Goal: Ask a question

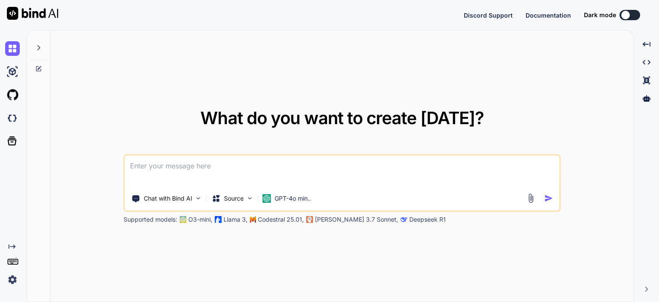
click at [212, 182] on textarea at bounding box center [342, 171] width 435 height 32
click at [39, 48] on icon at bounding box center [38, 47] width 7 height 7
type textarea "x"
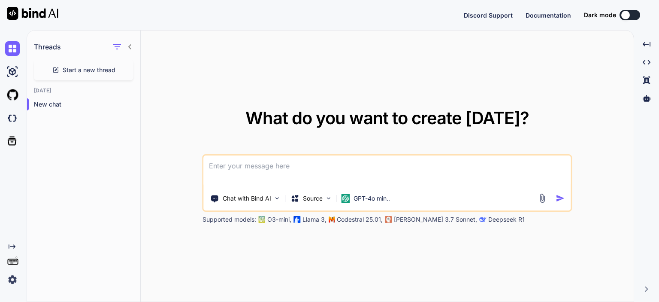
click at [9, 283] on img at bounding box center [12, 279] width 15 height 15
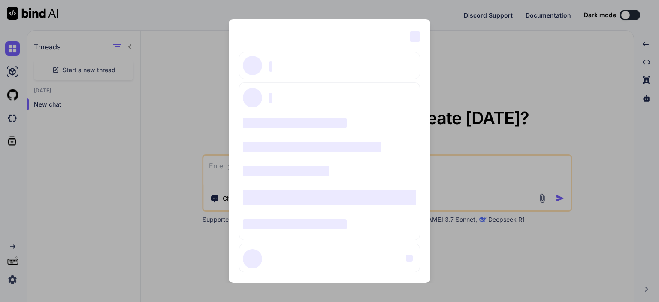
click at [164, 77] on div "‌ ‌ ‌ ‌ ‌ ‌ ‌ ‌ ‌ ‌ ‌ ‌ ‌ ‌ ‌" at bounding box center [329, 151] width 659 height 302
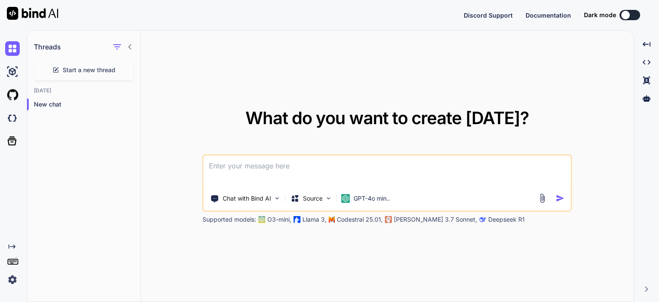
click at [10, 277] on img at bounding box center [12, 279] width 15 height 15
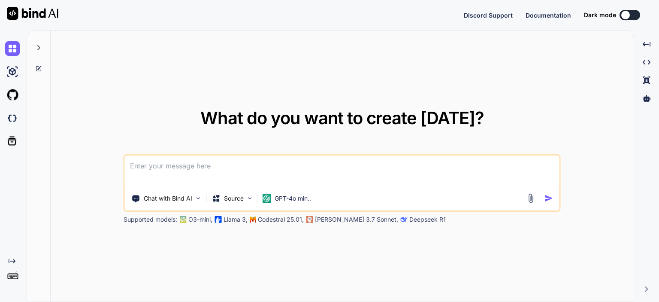
type textarea "x"
click at [216, 176] on textarea at bounding box center [342, 171] width 435 height 32
type textarea "d"
type textarea "x"
type textarea "df"
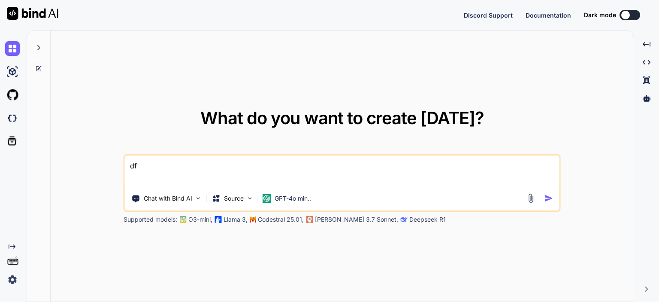
type textarea "x"
type textarea "dfg"
drag, startPoint x: 209, startPoint y: 170, endPoint x: 0, endPoint y: 169, distance: 209.5
click at [0, 169] on div "Created with Pixso. What do you want to create [DATE]? dfg Chat with Bind AI So…" at bounding box center [329, 166] width 659 height 272
type textarea "x"
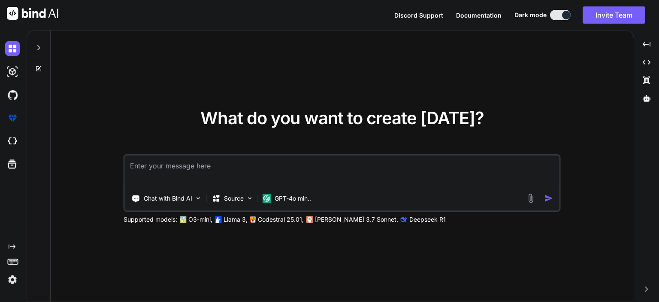
click at [38, 48] on icon at bounding box center [38, 47] width 7 height 7
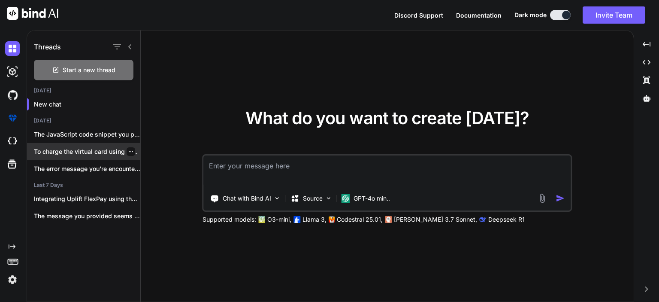
click at [85, 147] on p "To charge the virtual card using the..." at bounding box center [87, 151] width 106 height 9
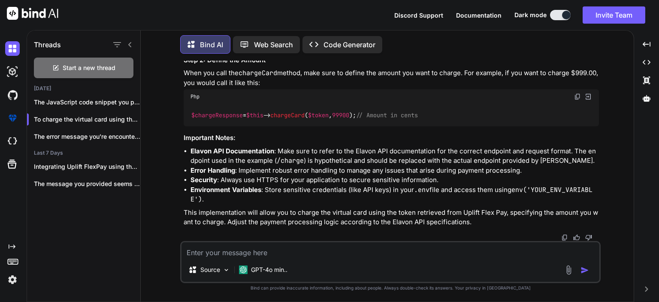
scroll to position [3587, 0]
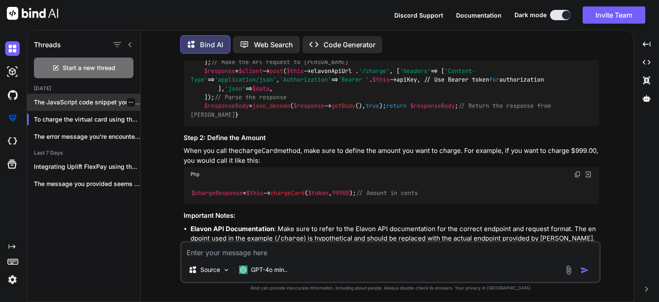
click at [86, 104] on p "The JavaScript code snippet you provided is..." at bounding box center [87, 102] width 106 height 9
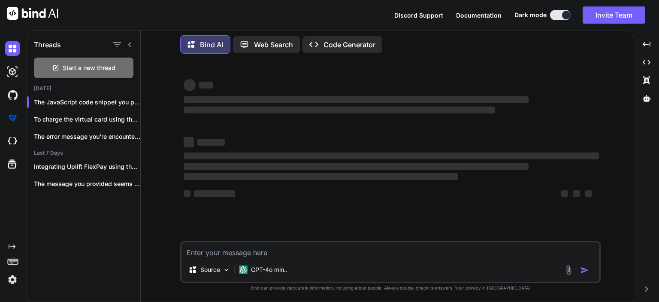
type textarea "x"
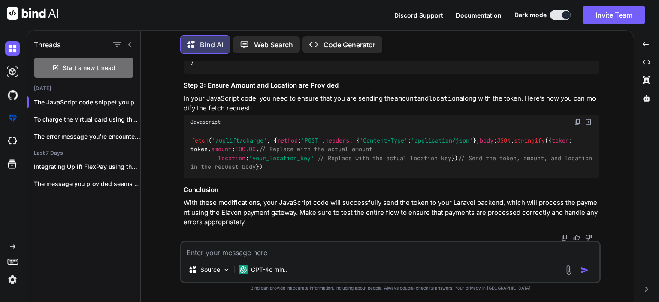
scroll to position [4758, 0]
click at [281, 255] on textarea at bounding box center [391, 249] width 418 height 15
paste textarea "// Send the token to your server to process the payment fetch('/uplift/charge',…"
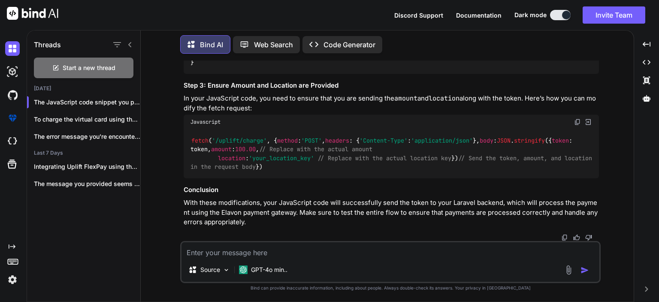
type textarea "// Send the token to your server to process the payment fetch('/uplift/charge',…"
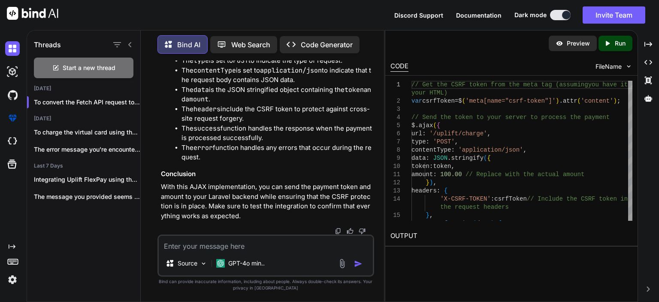
scroll to position [7446, 0]
click at [239, 241] on textarea at bounding box center [266, 243] width 214 height 15
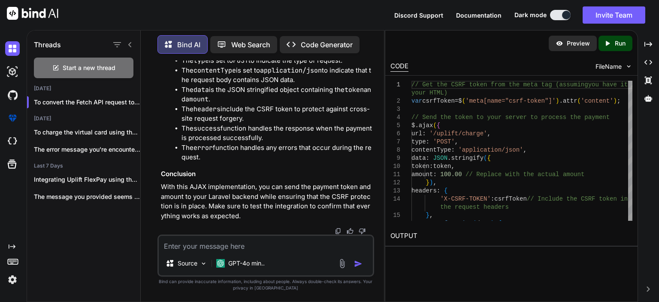
paste textarea "<?php namespace App\Services; use Exception; use Illuminate\Support\Facades\Con…"
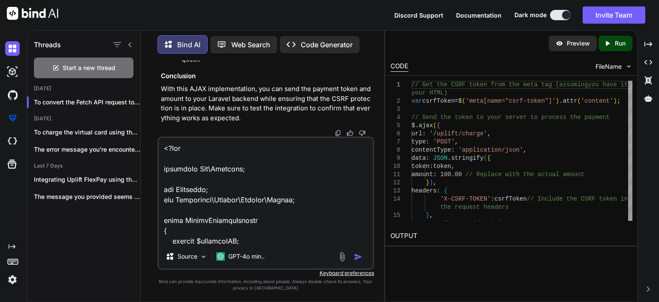
scroll to position [2298, 0]
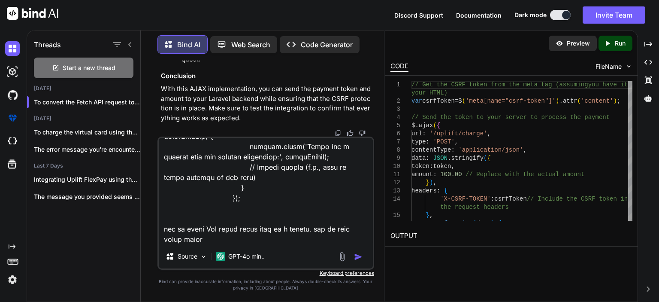
type textarea "<?php namespace App\Services; use Exception; use Illuminate\Support\Facades\Con…"
click at [358, 260] on img "button" at bounding box center [358, 256] width 9 height 9
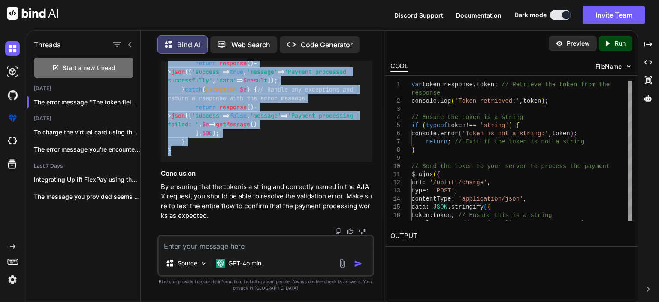
scroll to position [9764, 0]
drag, startPoint x: 183, startPoint y: 82, endPoint x: 240, endPoint y: 211, distance: 140.9
click at [240, 162] on div "public function chargeVirtualCard ( Request $request ) { // Validate the incomi…" at bounding box center [267, 32] width 212 height 259
copy code "// Validate the incoming request data $request -> validate ([ 'token' => 'requi…"
click at [247, 162] on div "public function chargeVirtualCard ( Request $request ) { // Validate the incomi…" at bounding box center [267, 32] width 212 height 259
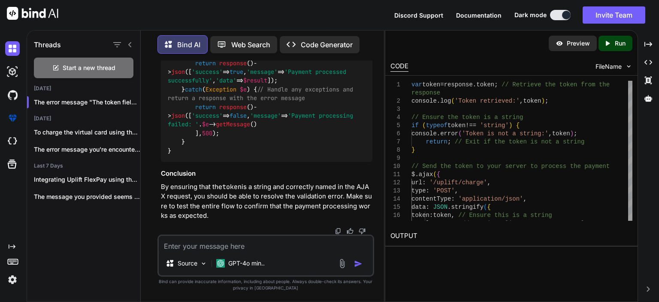
scroll to position [8845, 0]
click at [244, 243] on textarea at bounding box center [266, 243] width 214 height 15
click at [197, 248] on textarea "provide ser" at bounding box center [266, 243] width 214 height 15
paste textarea "UpliftPaymentService"
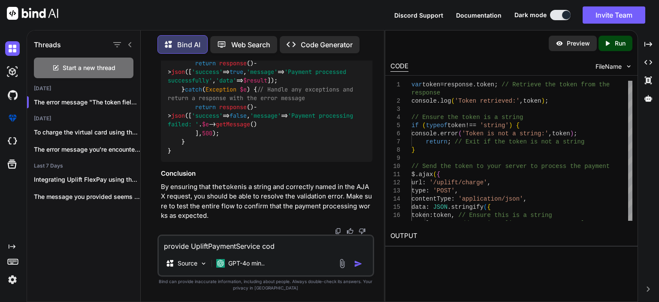
type textarea "provide UpliftPaymentService code"
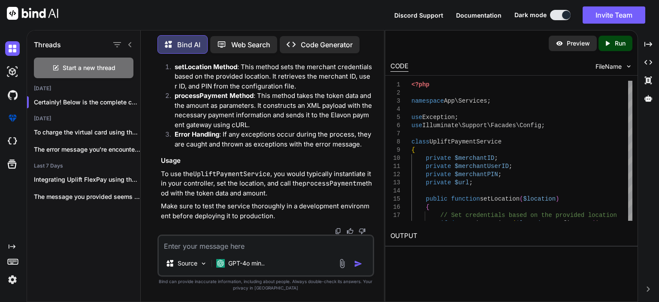
scroll to position [10009, 0]
click at [214, 240] on textarea at bounding box center [266, 243] width 214 height 15
paste textarea "i got an below errors fix it { "message": "The token field must be a string. (a…"
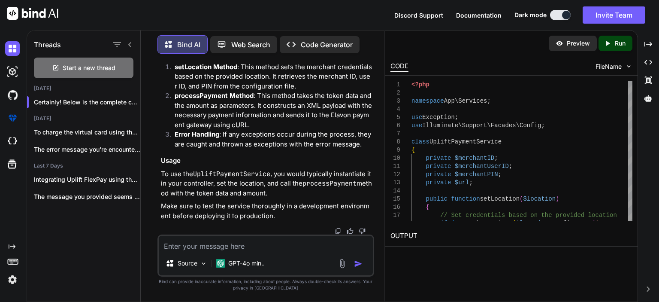
type textarea "i got an below errors fix it { "message": "The token field must be a string. (a…"
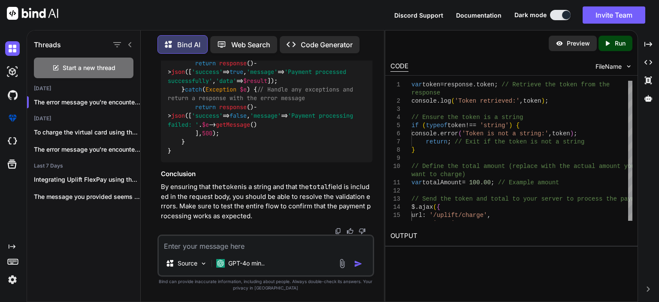
scroll to position [11387, 0]
click at [250, 240] on textarea at bounding box center [266, 243] width 214 height 15
click at [246, 247] on textarea at bounding box center [266, 243] width 214 height 15
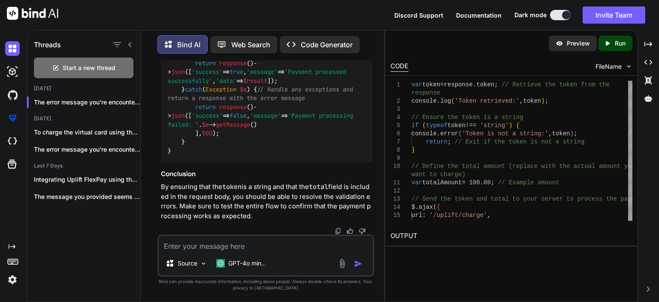
paste textarea "write a function for convert exipry date to below format <ssl_exp_date>1230</ss…"
type textarea "write a function for convert exipry date to below format <ssl_exp_date>1230</ss…"
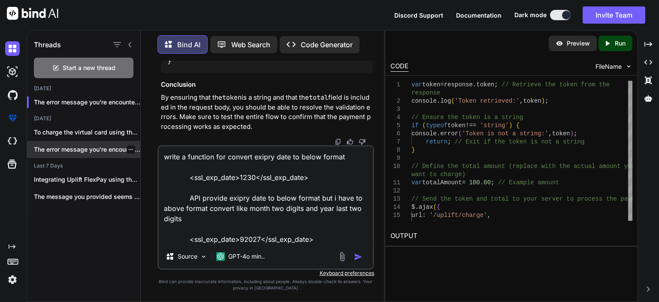
drag, startPoint x: 306, startPoint y: 237, endPoint x: 122, endPoint y: 144, distance: 206.2
click at [122, 144] on div "Threads Start a new thread [DATE] The error message you're encountering in... […" at bounding box center [205, 164] width 357 height 273
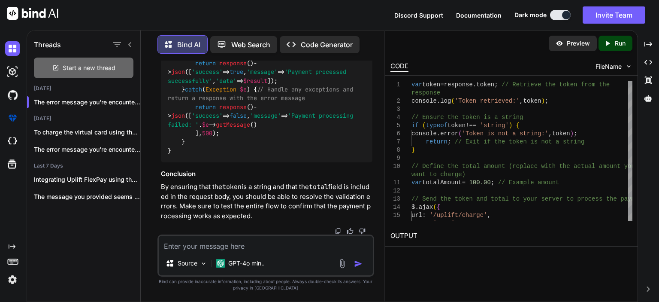
click at [82, 65] on span "Start a new thread" at bounding box center [89, 68] width 53 height 9
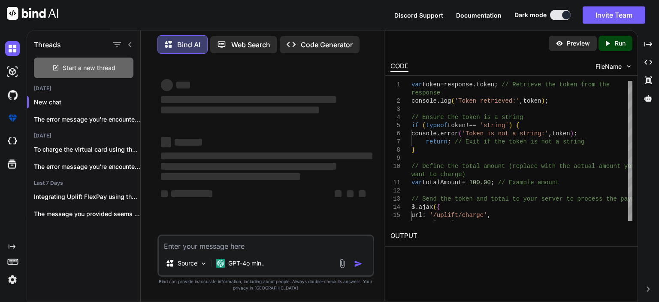
scroll to position [0, 0]
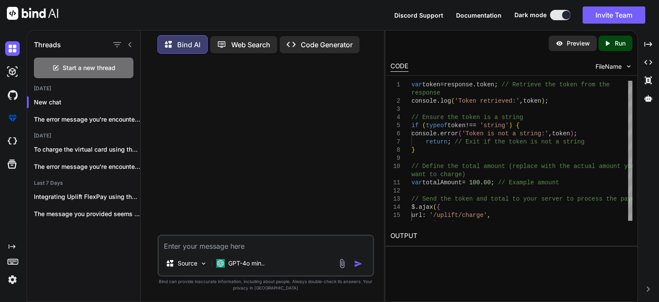
click at [230, 249] on textarea at bounding box center [266, 243] width 214 height 15
paste textarea "write a function for convert exipry date to below format <ssl_exp_date>1230</ss…"
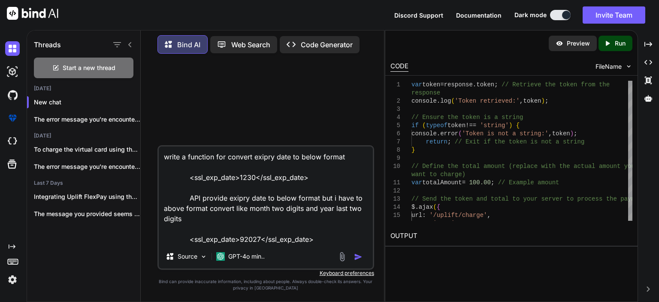
type textarea "write a function for convert exipry date to below format <ssl_exp_date>1230</ss…"
click at [360, 257] on img "button" at bounding box center [358, 256] width 9 height 9
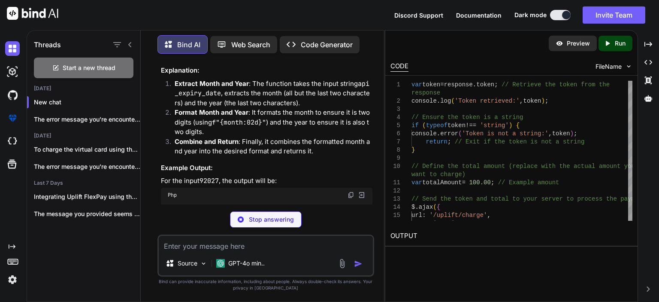
scroll to position [103, 0]
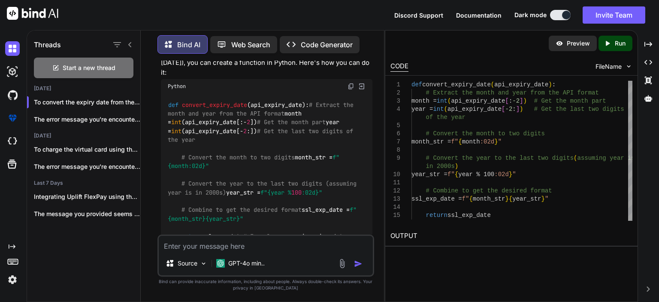
click at [350, 87] on img at bounding box center [351, 86] width 7 height 7
click at [197, 249] on textarea at bounding box center [266, 243] width 214 height 15
paste textarea "convert to php laravel"
type textarea "convert to php laravel"
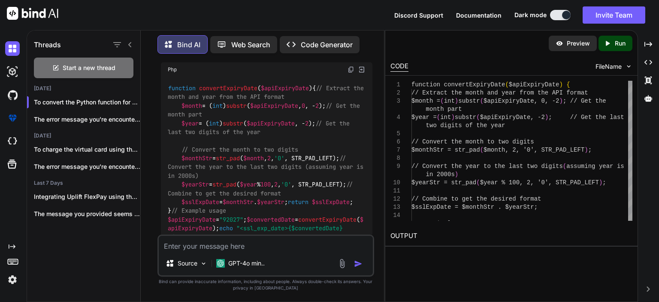
scroll to position [598, 0]
click at [349, 74] on img at bounding box center [351, 70] width 7 height 7
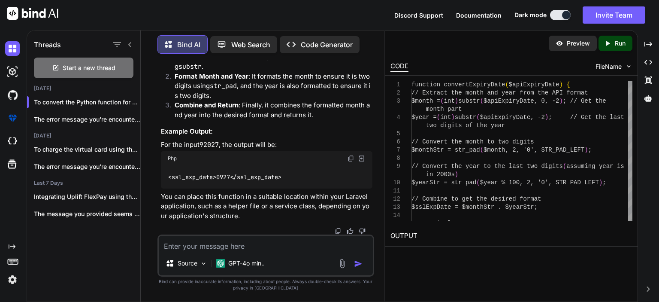
scroll to position [930, 0]
click at [255, 249] on textarea at bounding box center [266, 243] width 214 height 15
paste textarea "i m getting date in below format please correct function to below format 9 is m…"
type textarea "i m getting date in below format please correct function to below format 9 is m…"
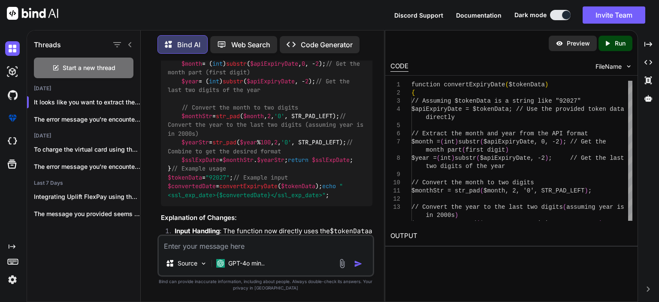
scroll to position [1277, 0]
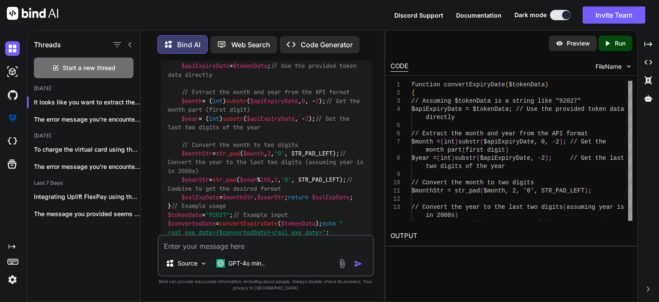
click at [349, 33] on img at bounding box center [351, 30] width 7 height 7
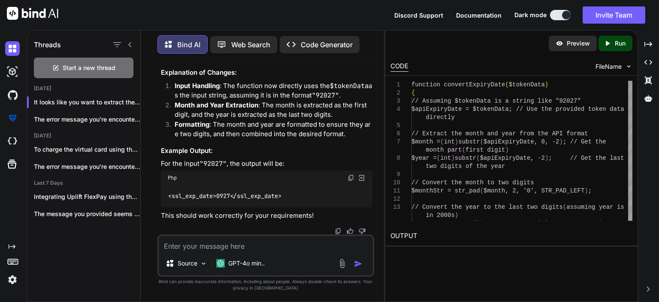
scroll to position [1626, 0]
click at [237, 241] on textarea at bounding box center [266, 243] width 214 height 15
paste textarea "i am getting date in below format write a function for month two digit and gett…"
type textarea "i am getting date in below format write a function for month two digit and gett…"
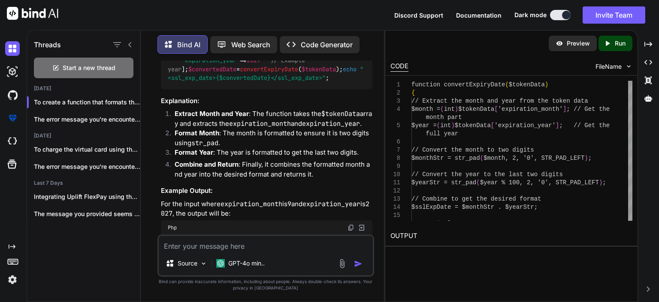
scroll to position [1818, 0]
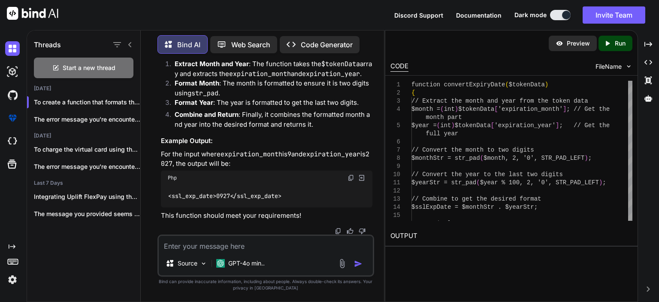
scroll to position [2205, 0]
